Goal: Task Accomplishment & Management: Use online tool/utility

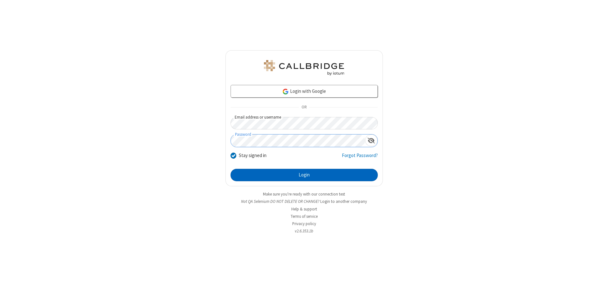
click at [304, 175] on button "Login" at bounding box center [304, 175] width 147 height 13
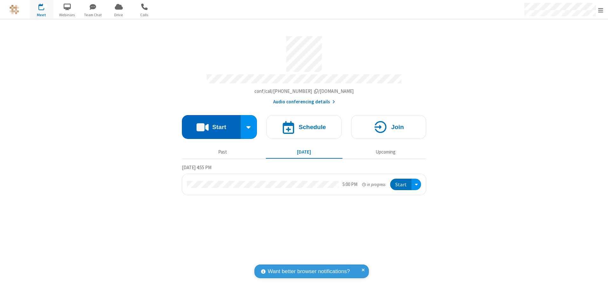
click at [211, 125] on button "Start" at bounding box center [211, 127] width 59 height 24
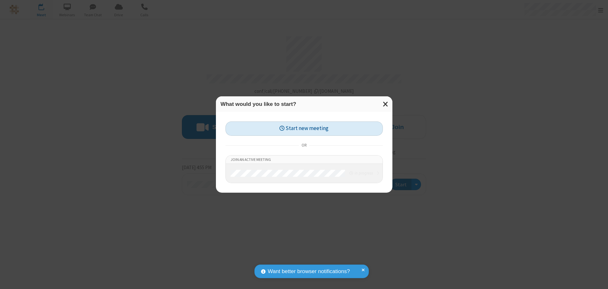
click at [304, 128] on button "Start new meeting" at bounding box center [303, 128] width 157 height 14
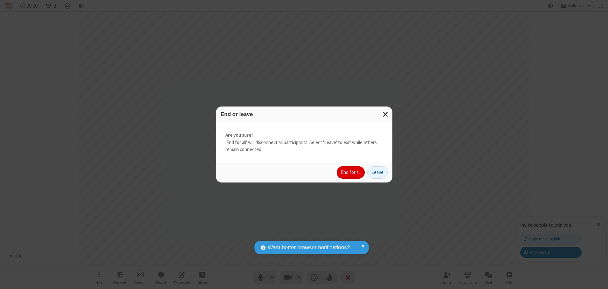
click at [351, 172] on button "End for all" at bounding box center [351, 172] width 28 height 13
